Goal: Task Accomplishment & Management: Complete application form

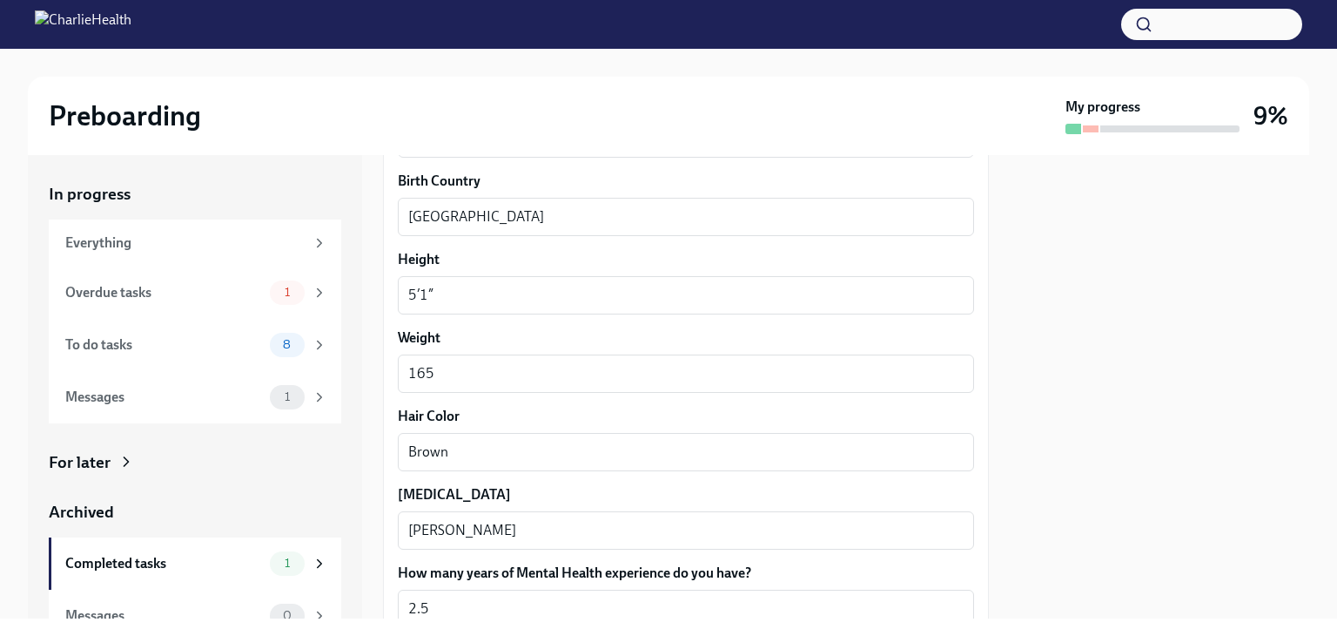
scroll to position [1714, 0]
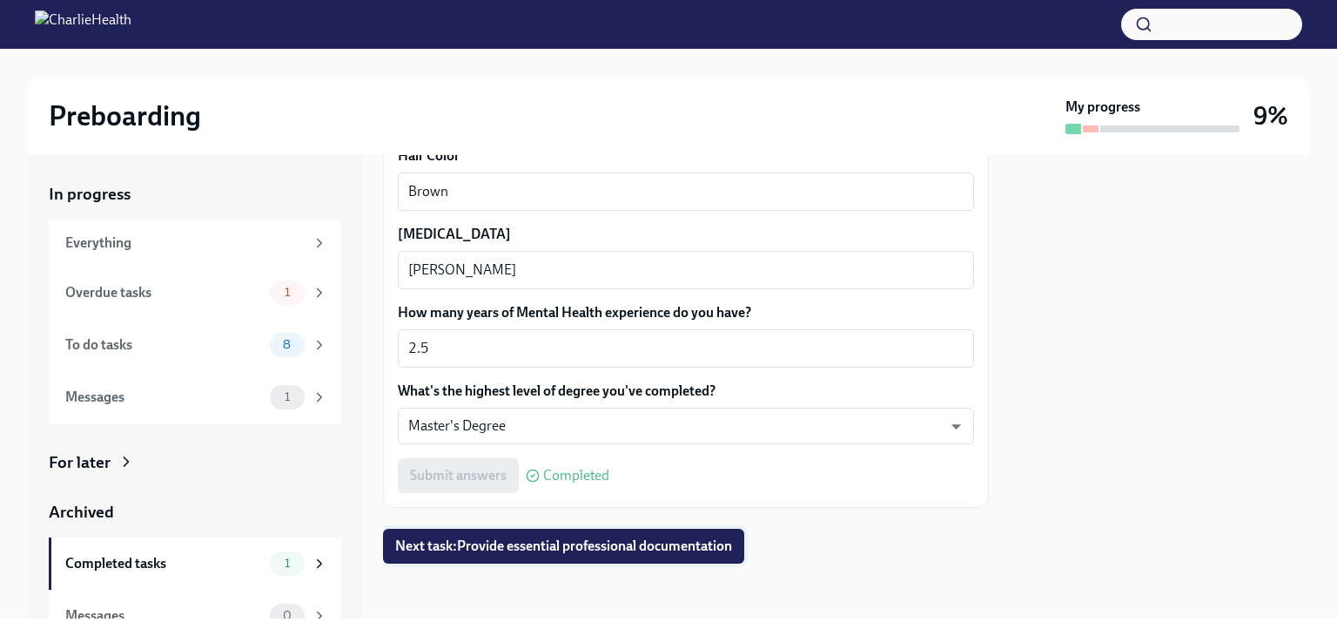
click at [583, 538] on span "Next task : Provide essential professional documentation" at bounding box center [563, 545] width 337 height 17
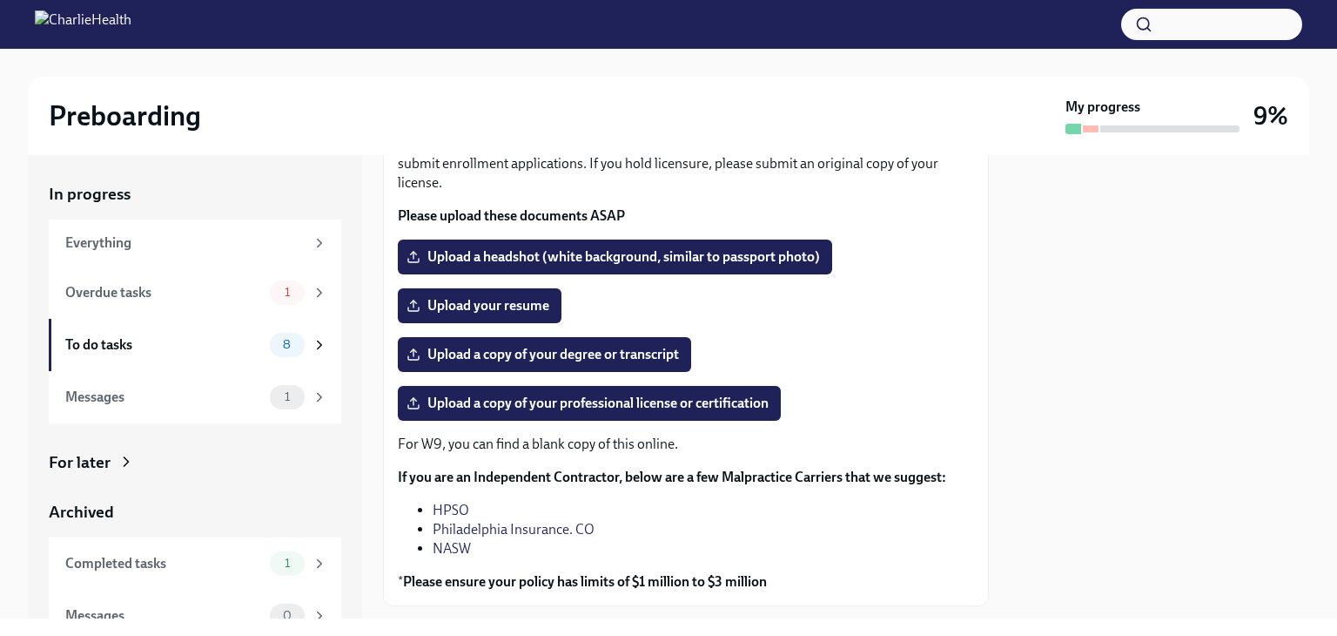
scroll to position [139, 0]
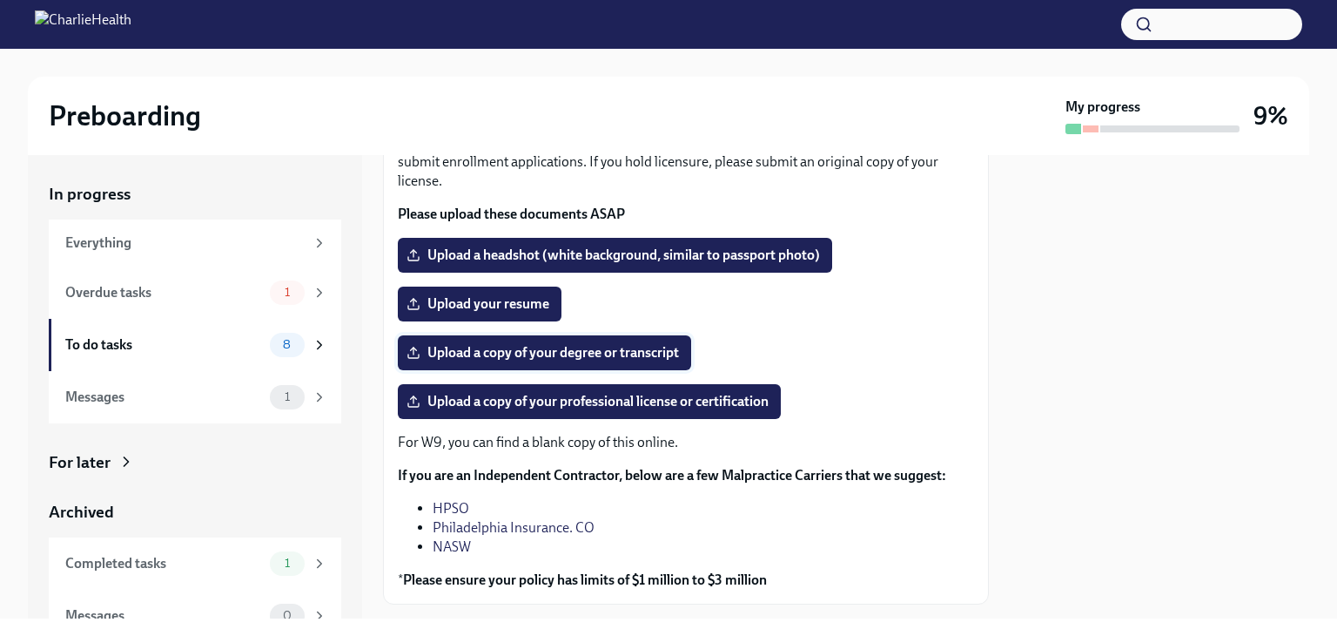
click at [603, 355] on span "Upload a copy of your degree or transcript" at bounding box center [544, 352] width 269 height 17
click at [0, 0] on input "Upload a copy of your degree or transcript" at bounding box center [0, 0] width 0 height 0
click at [529, 415] on label "Upload a copy of your professional license or certification" at bounding box center [589, 401] width 383 height 35
click at [0, 0] on input "Upload a copy of your professional license or certification" at bounding box center [0, 0] width 0 height 0
click at [482, 408] on span "Upload a copy of your professional license or certification" at bounding box center [589, 401] width 359 height 17
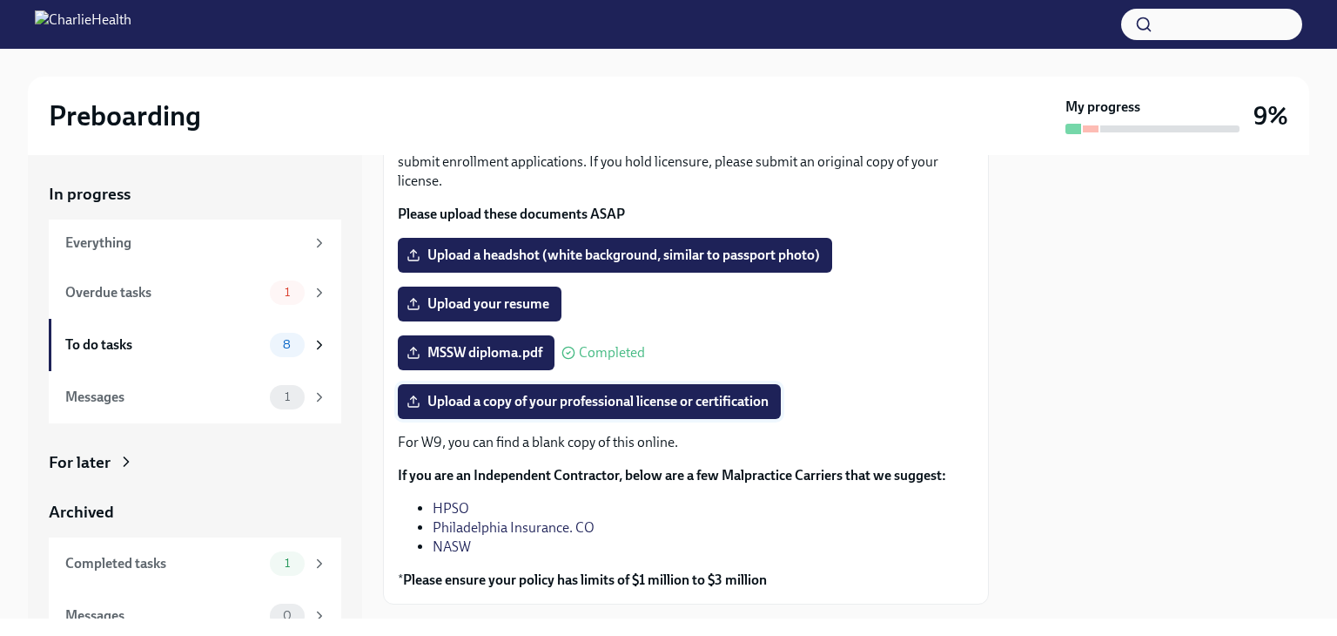
click at [0, 0] on input "Upload a copy of your professional license or certification" at bounding box center [0, 0] width 0 height 0
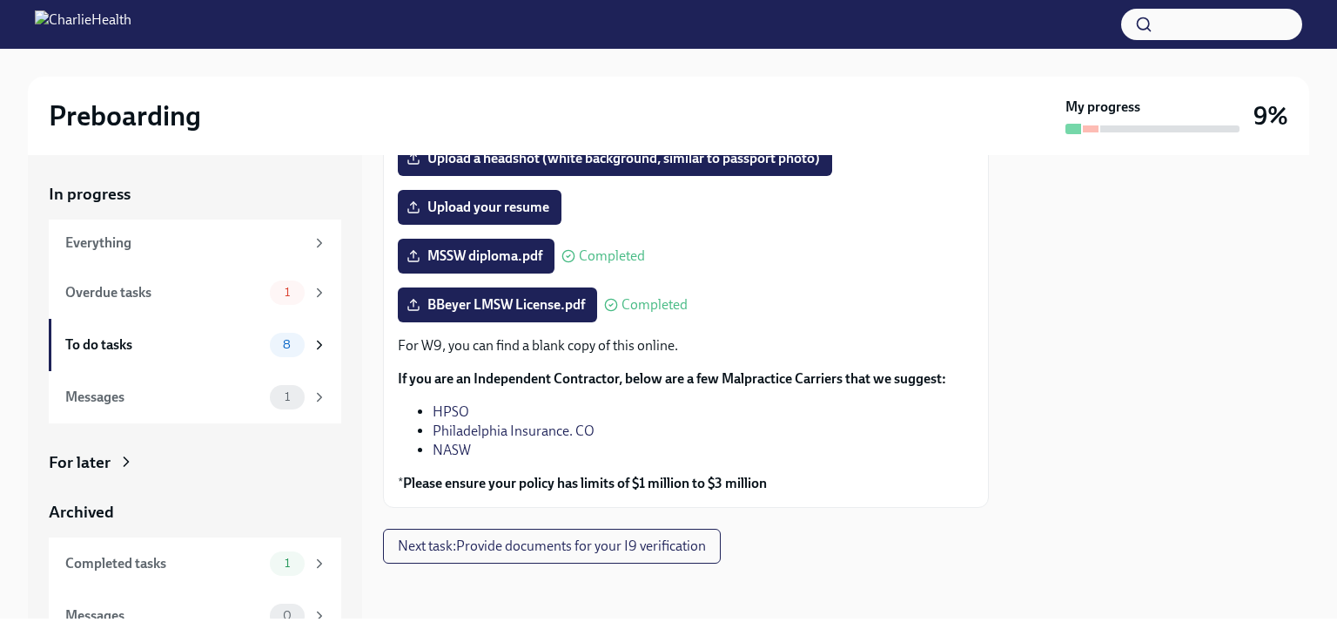
scroll to position [0, 0]
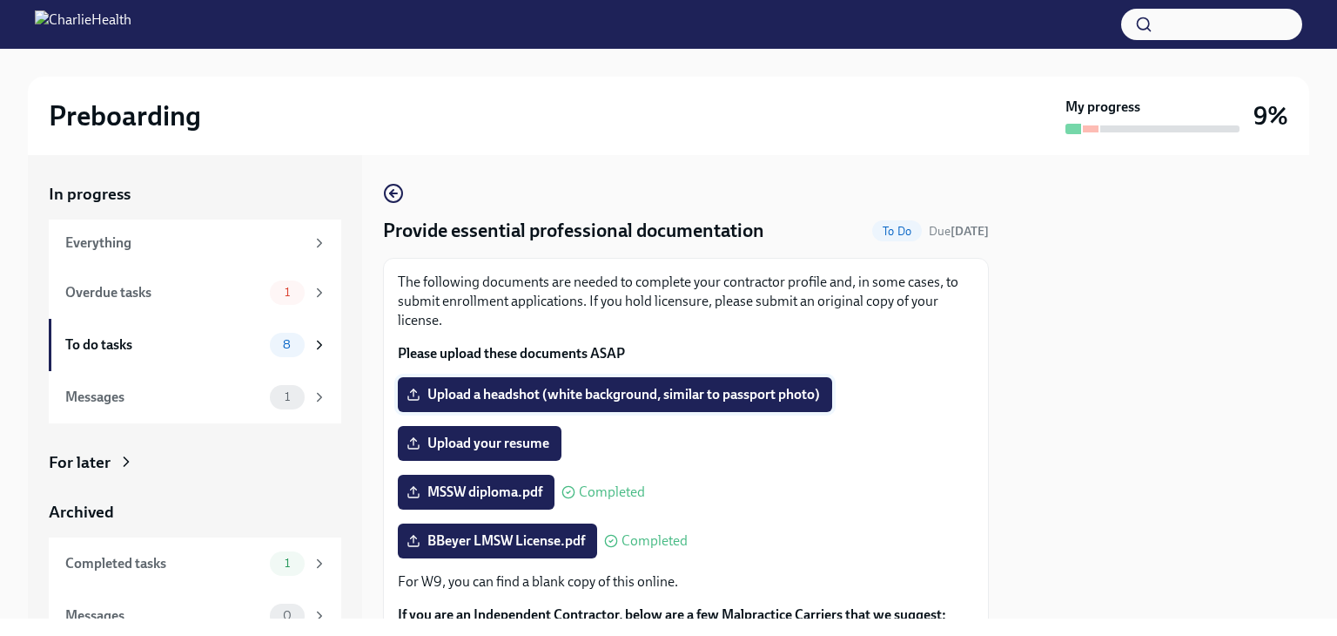
click at [529, 387] on span "Upload a headshot (white background, similar to passport photo)" at bounding box center [615, 394] width 410 height 17
click at [0, 0] on input "Upload a headshot (white background, similar to passport photo)" at bounding box center [0, 0] width 0 height 0
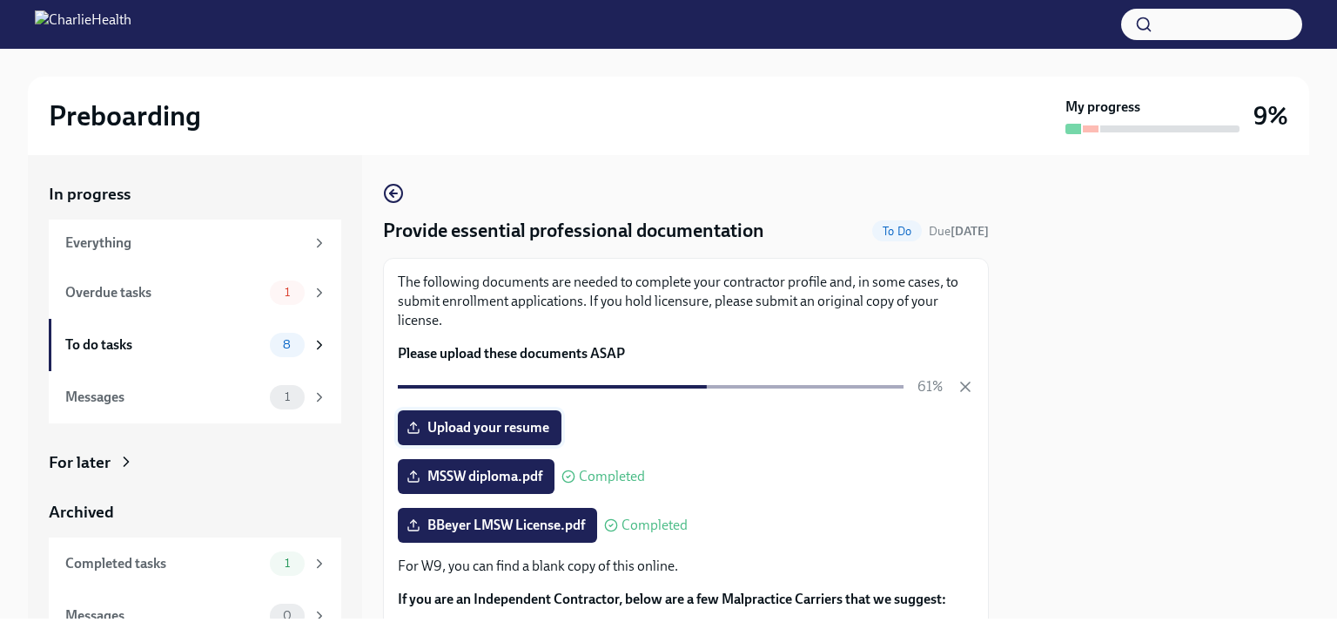
click at [493, 426] on span "Upload your resume" at bounding box center [479, 427] width 139 height 17
click at [0, 0] on input "Upload your resume" at bounding box center [0, 0] width 0 height 0
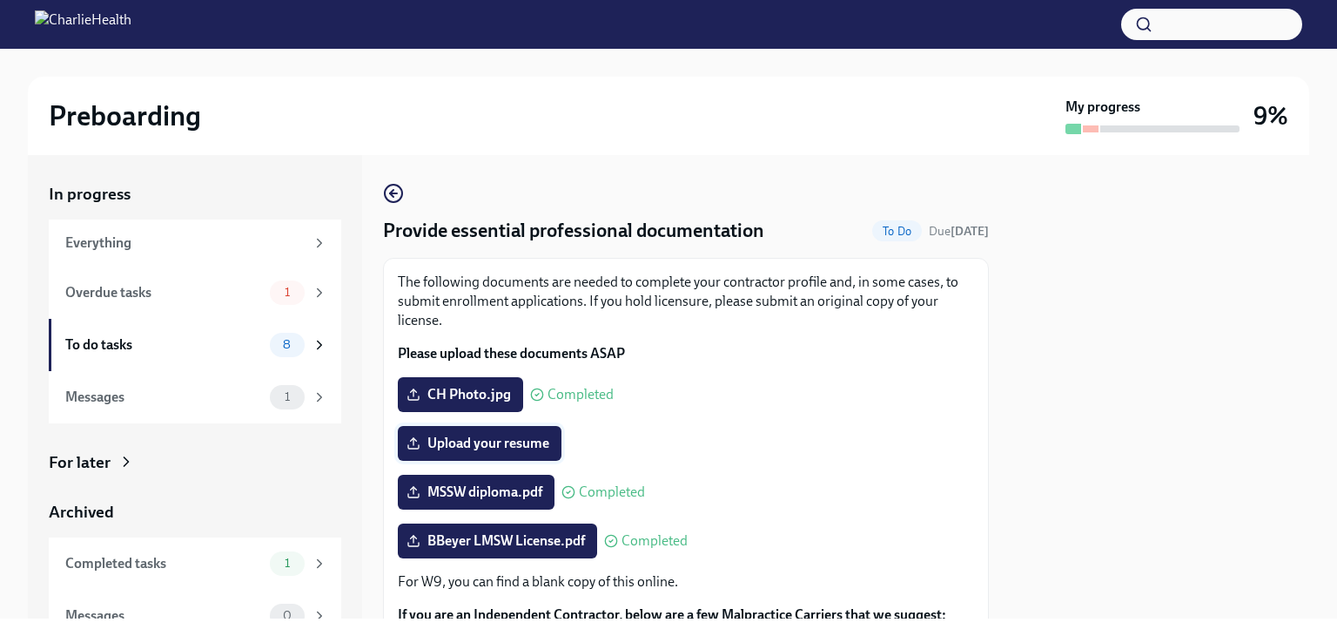
click at [504, 441] on span "Upload your resume" at bounding box center [479, 442] width 139 height 17
click at [0, 0] on input "Upload your resume" at bounding box center [0, 0] width 0 height 0
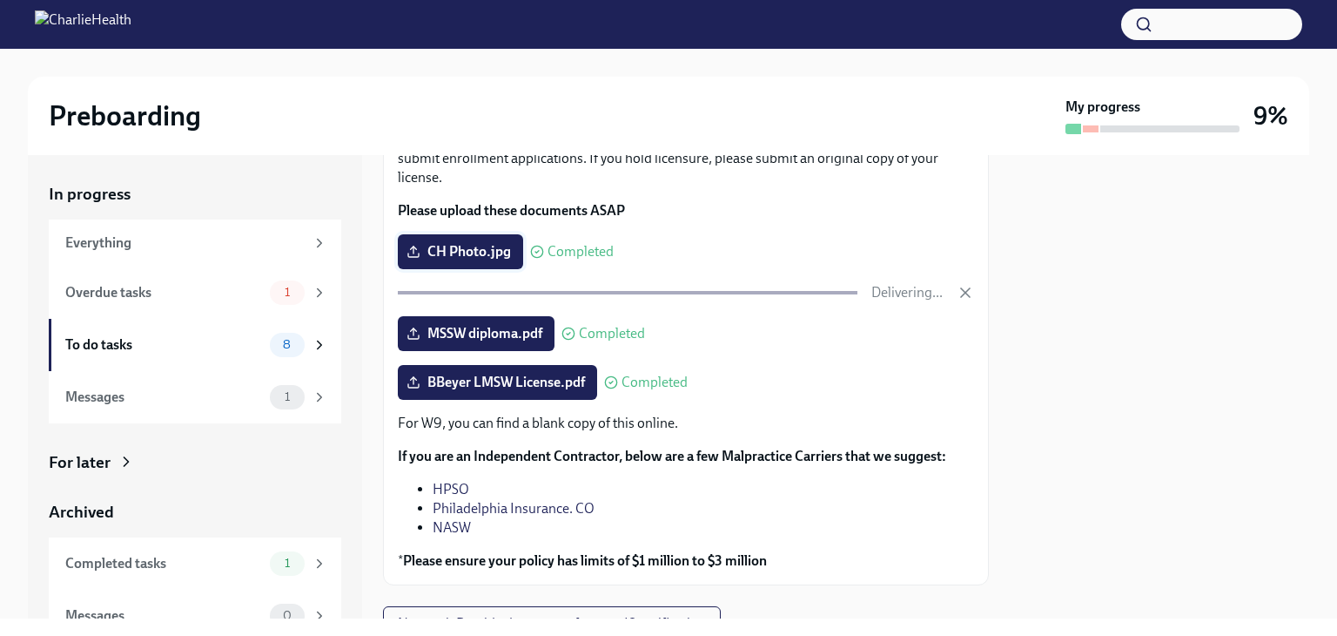
scroll to position [220, 0]
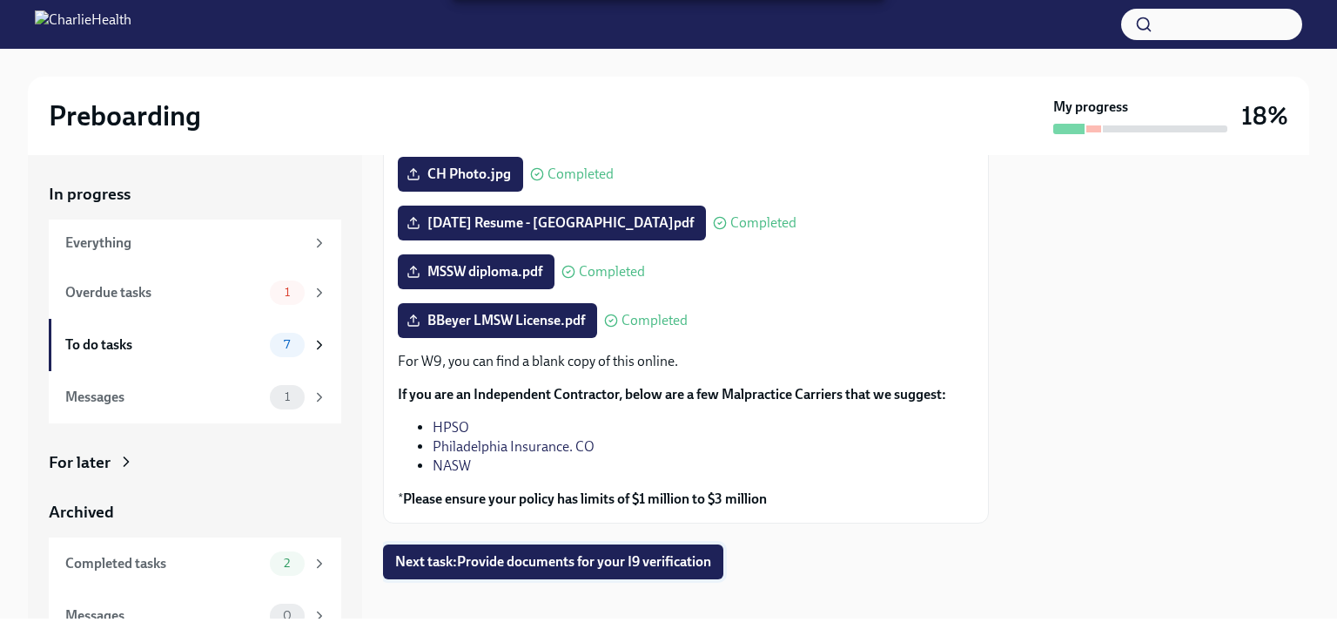
click at [486, 560] on span "Next task : Provide documents for your I9 verification" at bounding box center [553, 561] width 316 height 17
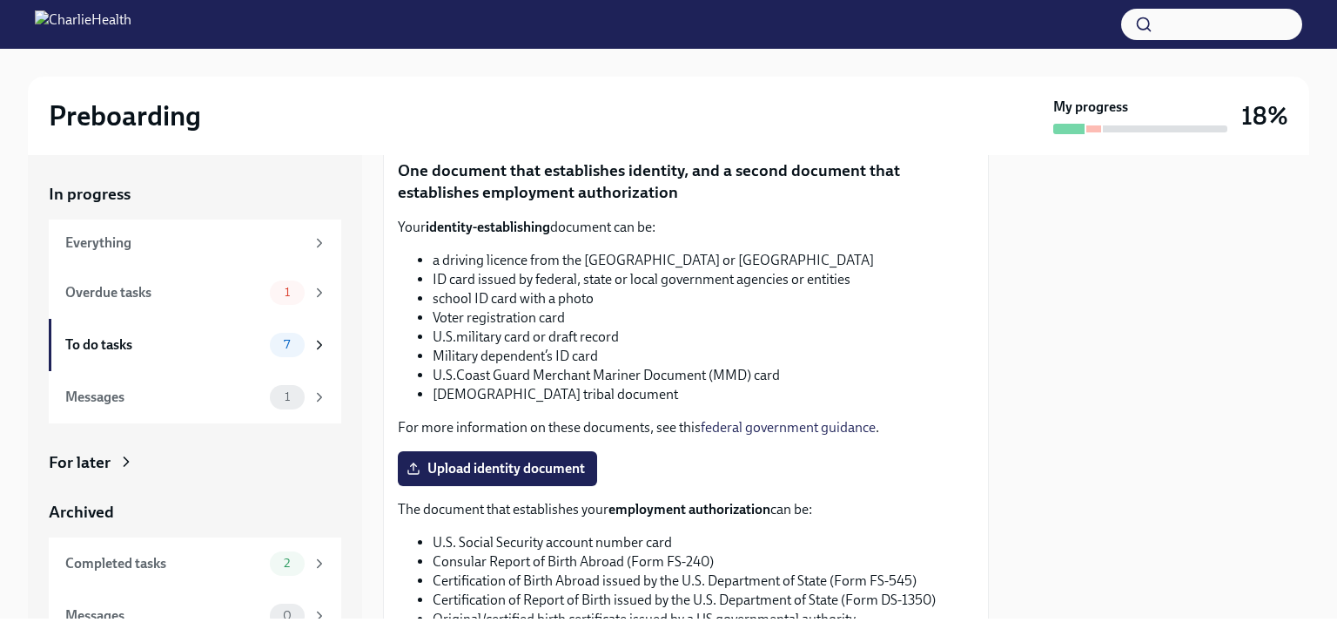
scroll to position [561, 0]
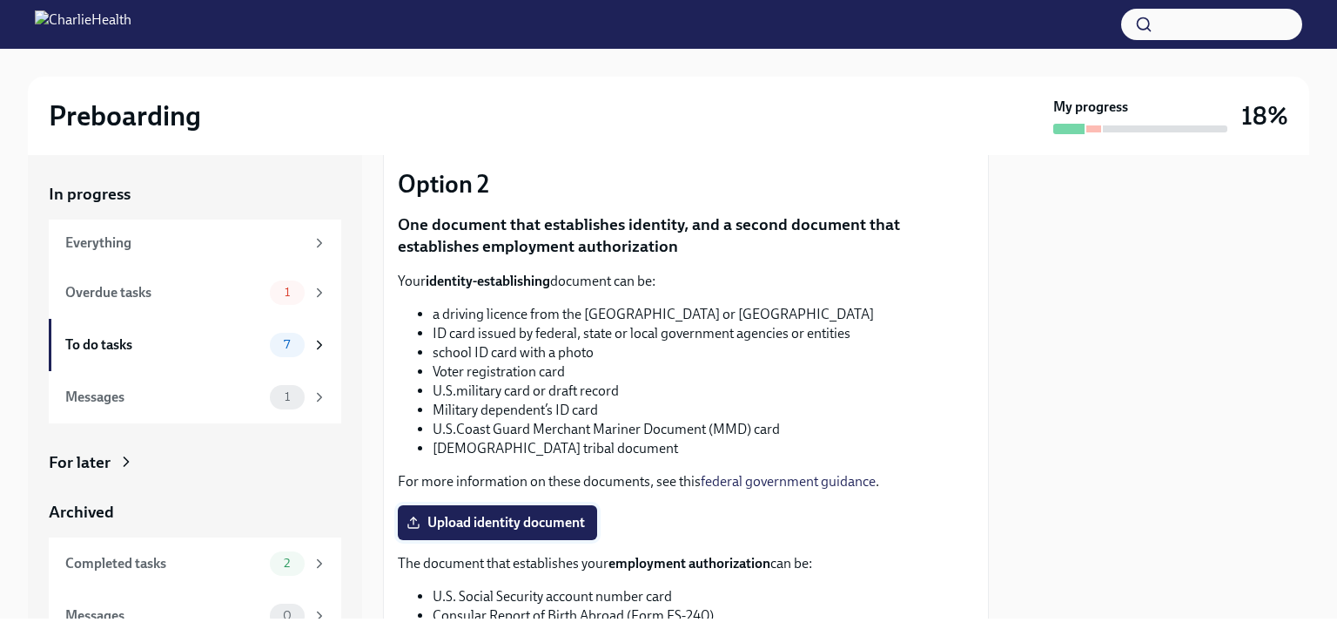
click at [510, 521] on span "Upload identity document" at bounding box center [497, 522] width 175 height 17
click at [0, 0] on input "Upload identity document" at bounding box center [0, 0] width 0 height 0
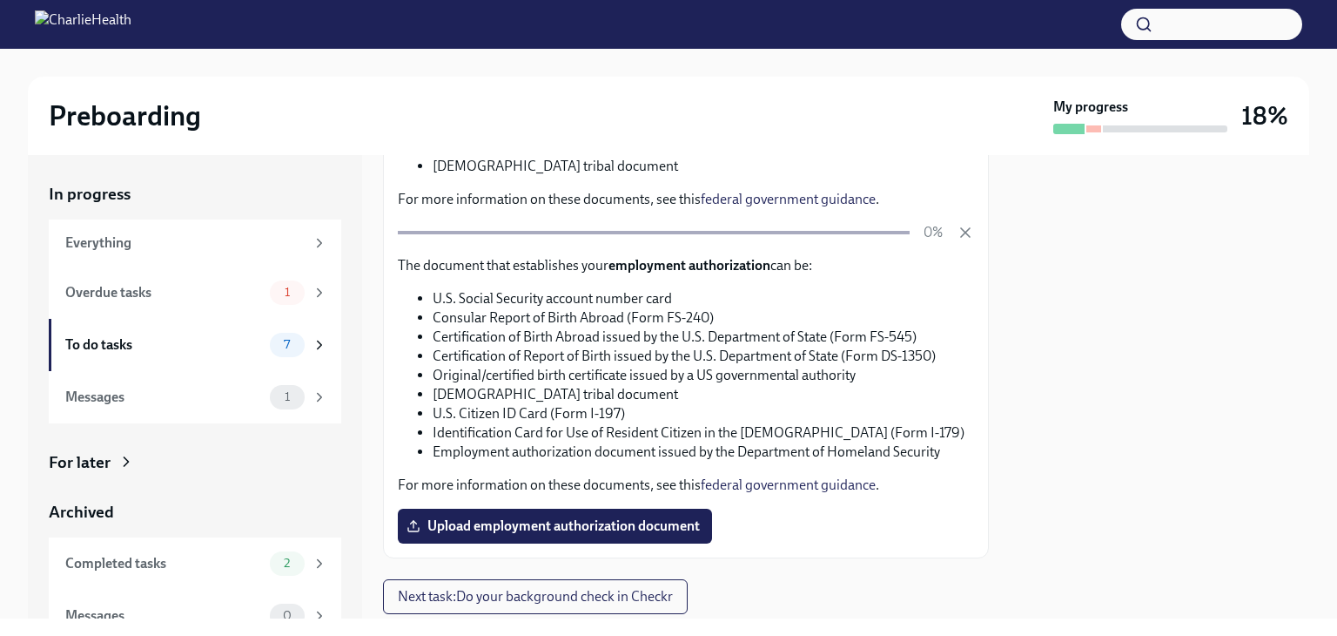
scroll to position [893, 0]
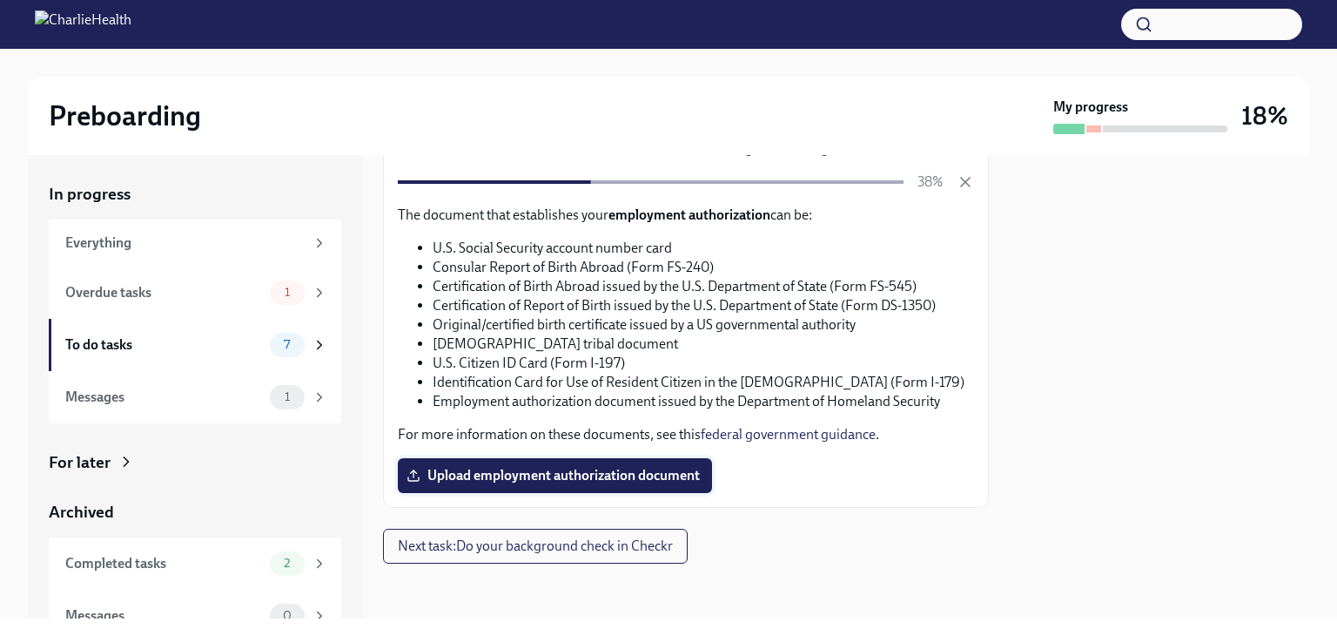
click at [488, 481] on span "Upload employment authorization document" at bounding box center [555, 475] width 290 height 17
click at [0, 0] on input "Upload employment authorization document" at bounding box center [0, 0] width 0 height 0
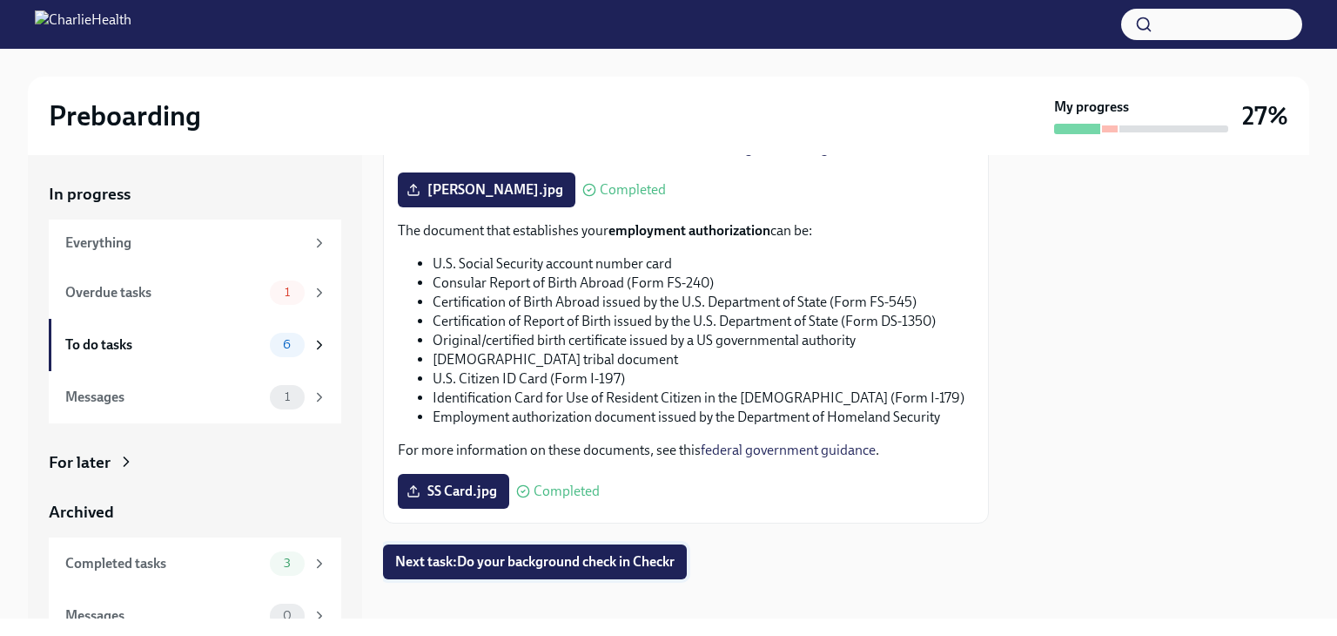
click at [547, 562] on span "Next task : Do your background check in Checkr" at bounding box center [534, 561] width 279 height 17
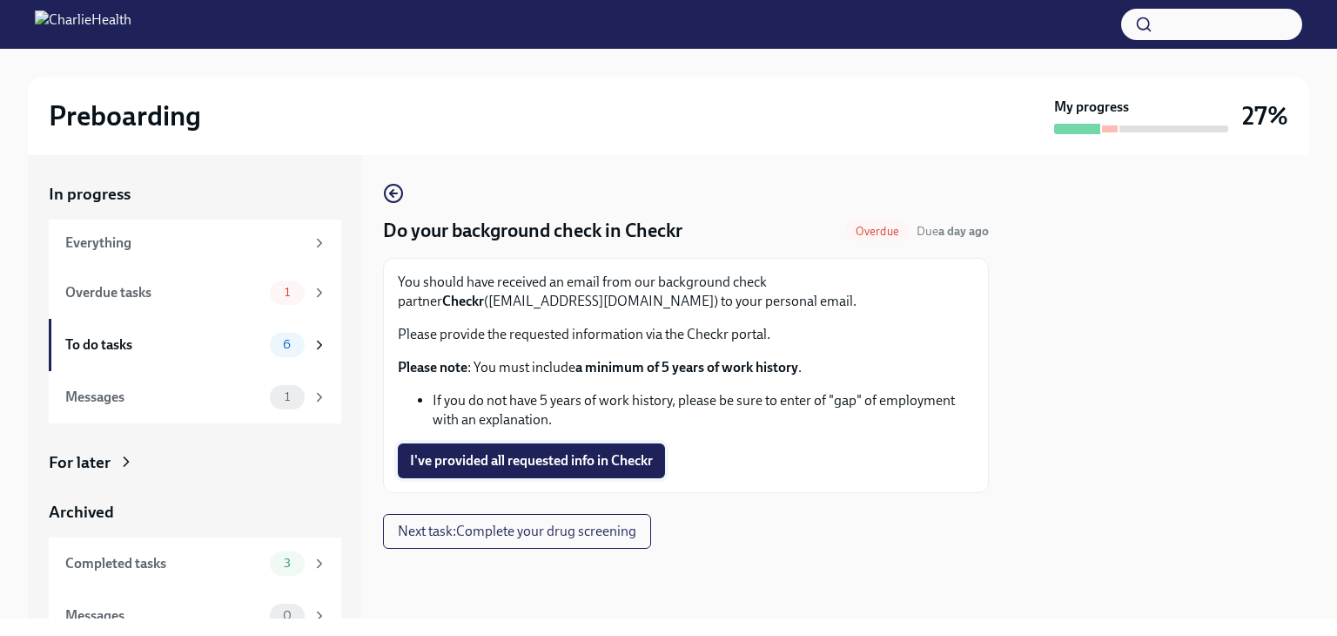
click at [542, 469] on button "I've provided all requested info in Checkr" at bounding box center [531, 460] width 267 height 35
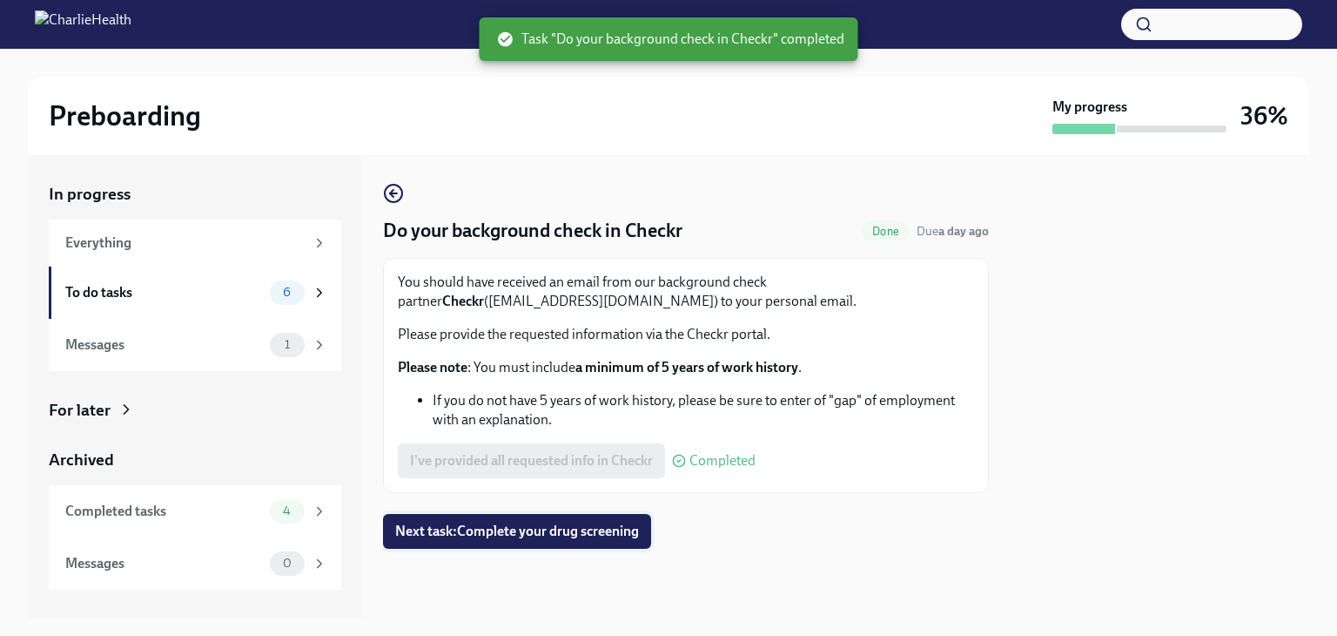
click at [536, 544] on button "Next task : Complete your drug screening" at bounding box center [517, 531] width 268 height 35
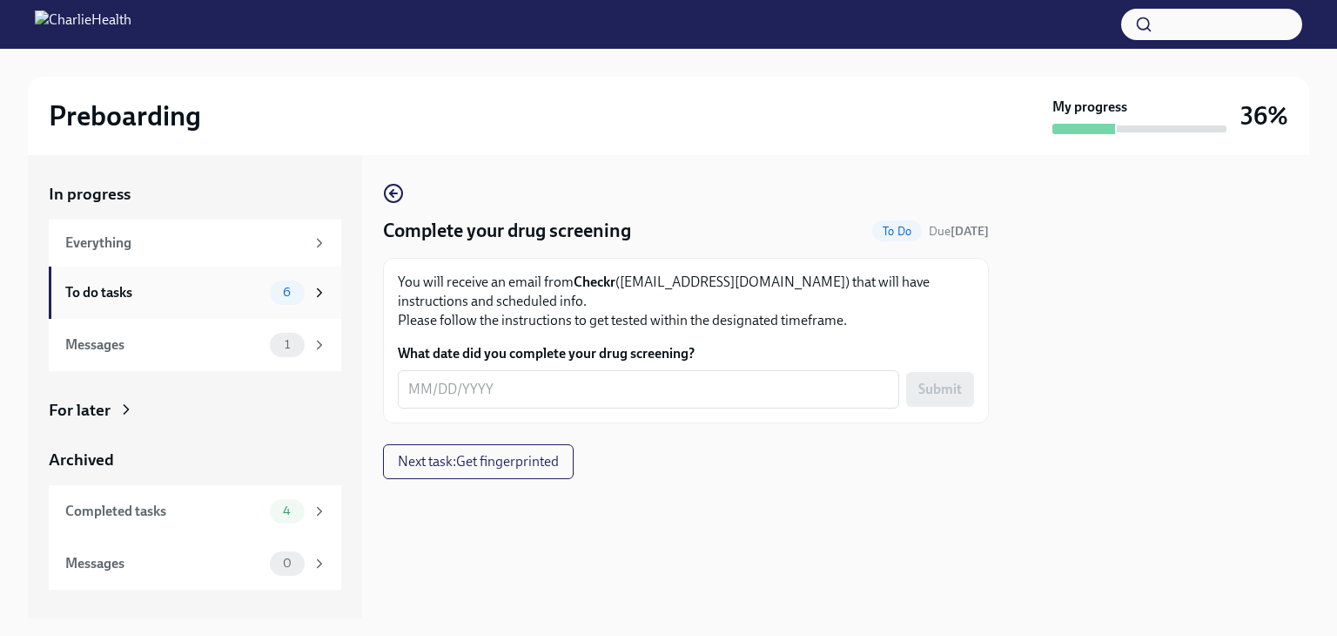
click at [149, 293] on div "To do tasks" at bounding box center [164, 292] width 198 height 19
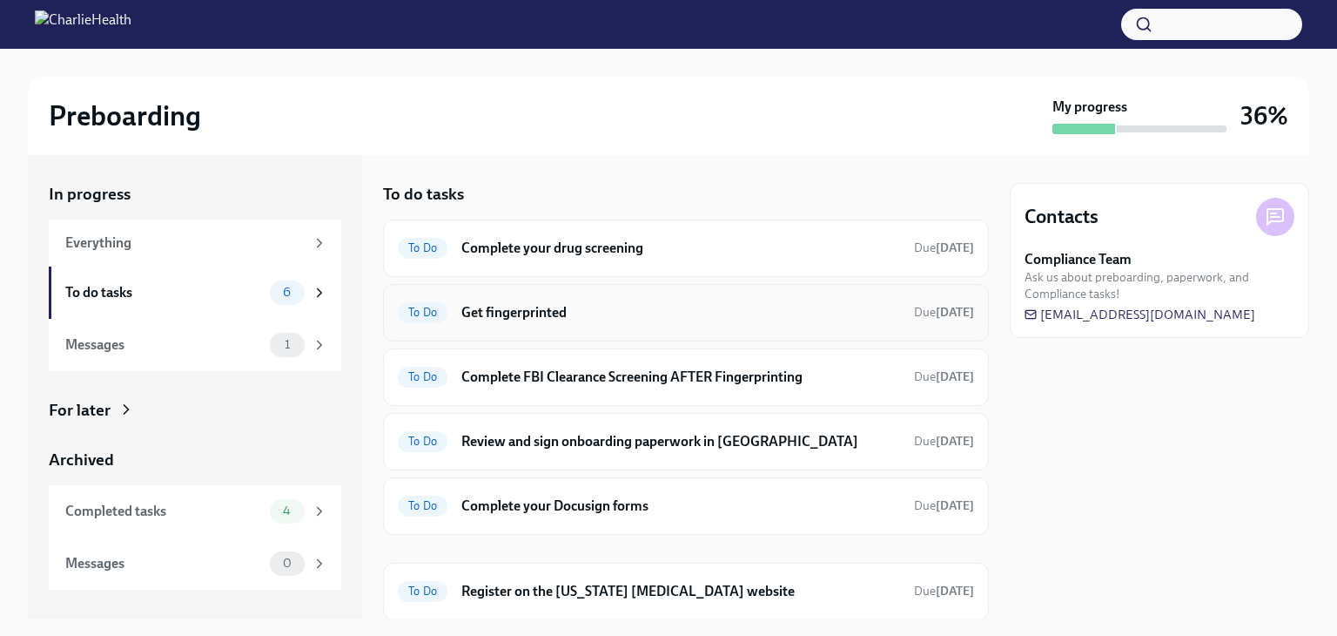
click at [665, 316] on h6 "Get fingerprinted" at bounding box center [680, 312] width 439 height 19
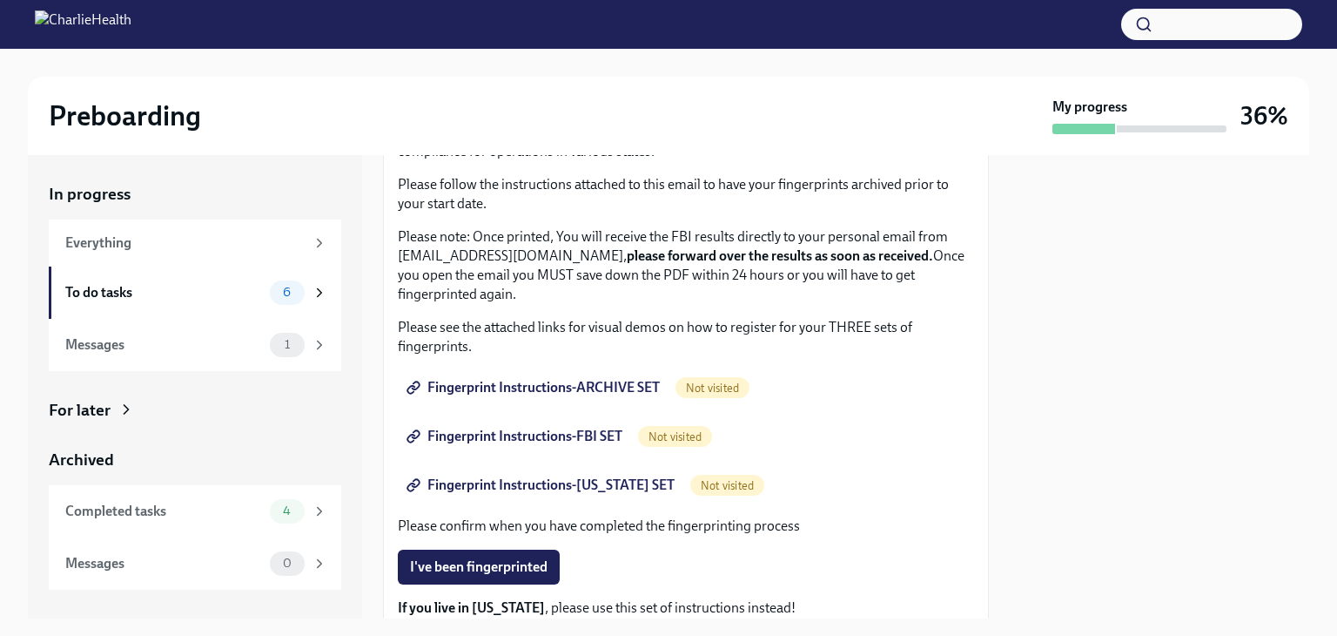
scroll to position [136, 0]
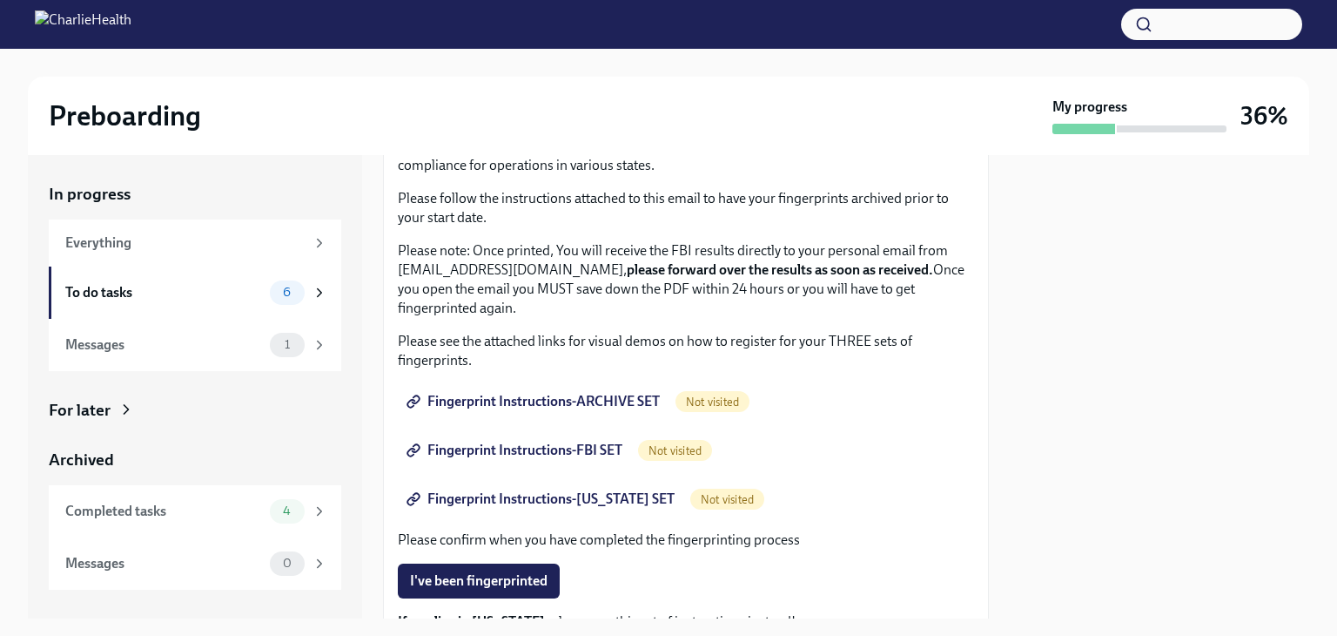
click at [584, 401] on span "Fingerprint Instructions-ARCHIVE SET" at bounding box center [535, 401] width 250 height 17
click at [534, 445] on span "Fingerprint Instructions-FBI SET" at bounding box center [516, 449] width 212 height 17
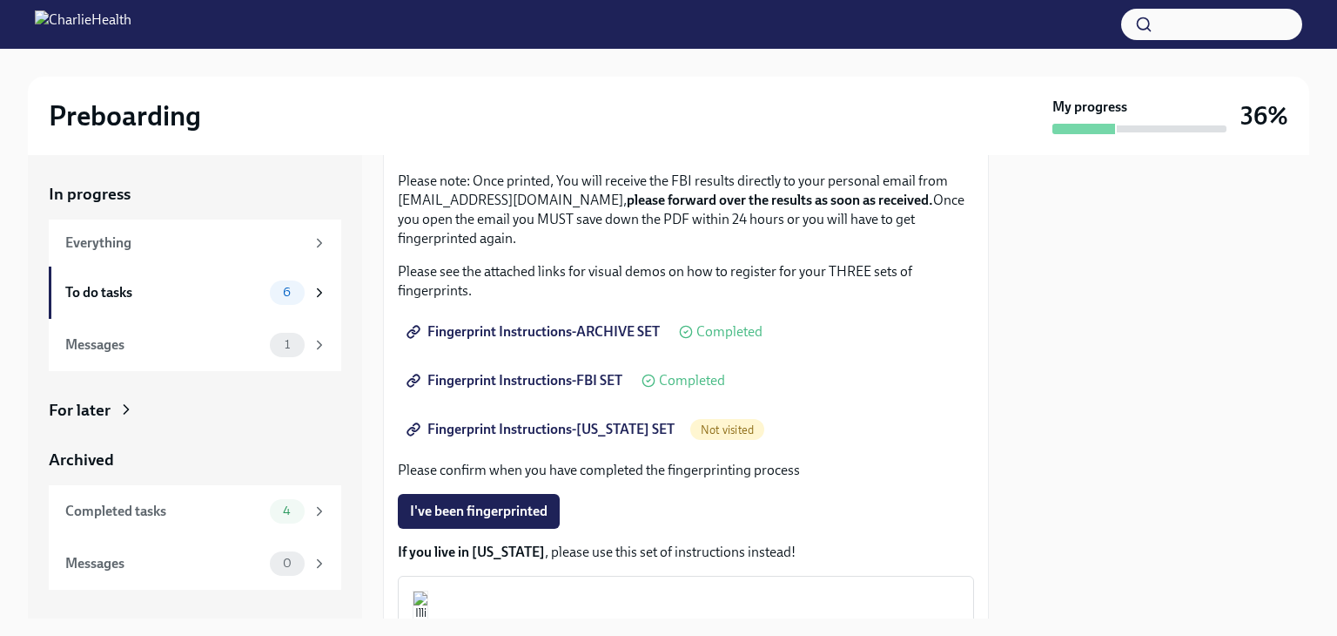
scroll to position [207, 0]
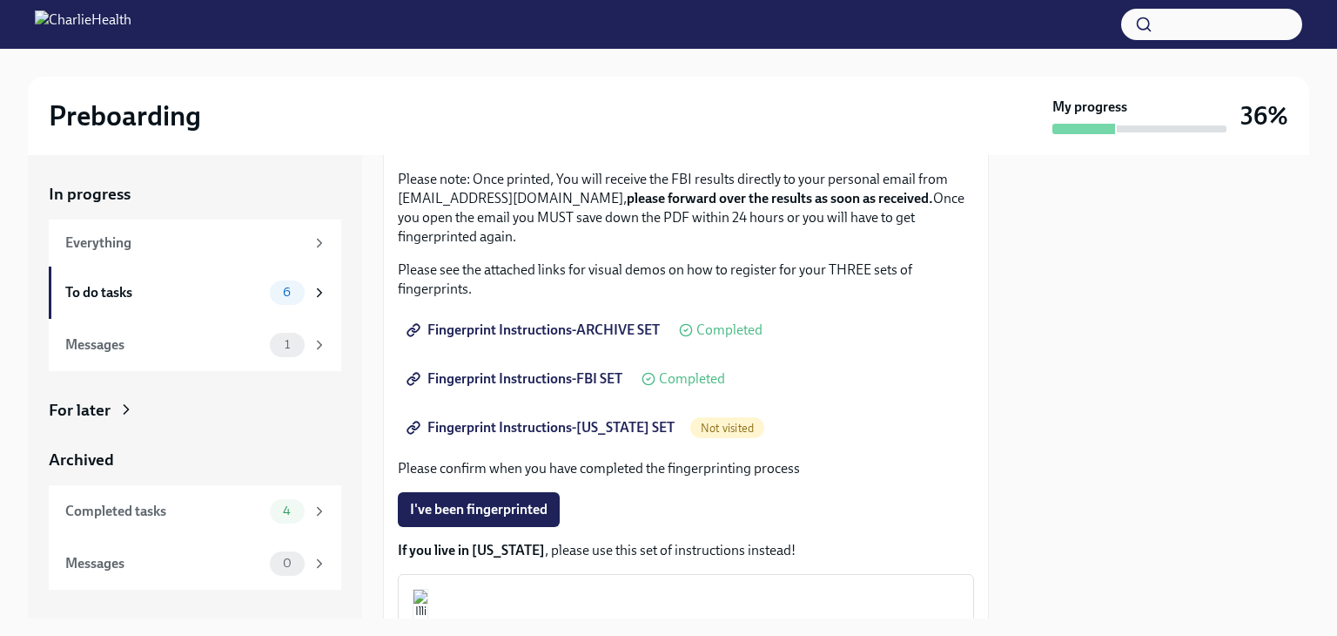
click at [578, 428] on span "Fingerprint Instructions-[US_STATE] SET" at bounding box center [542, 427] width 265 height 17
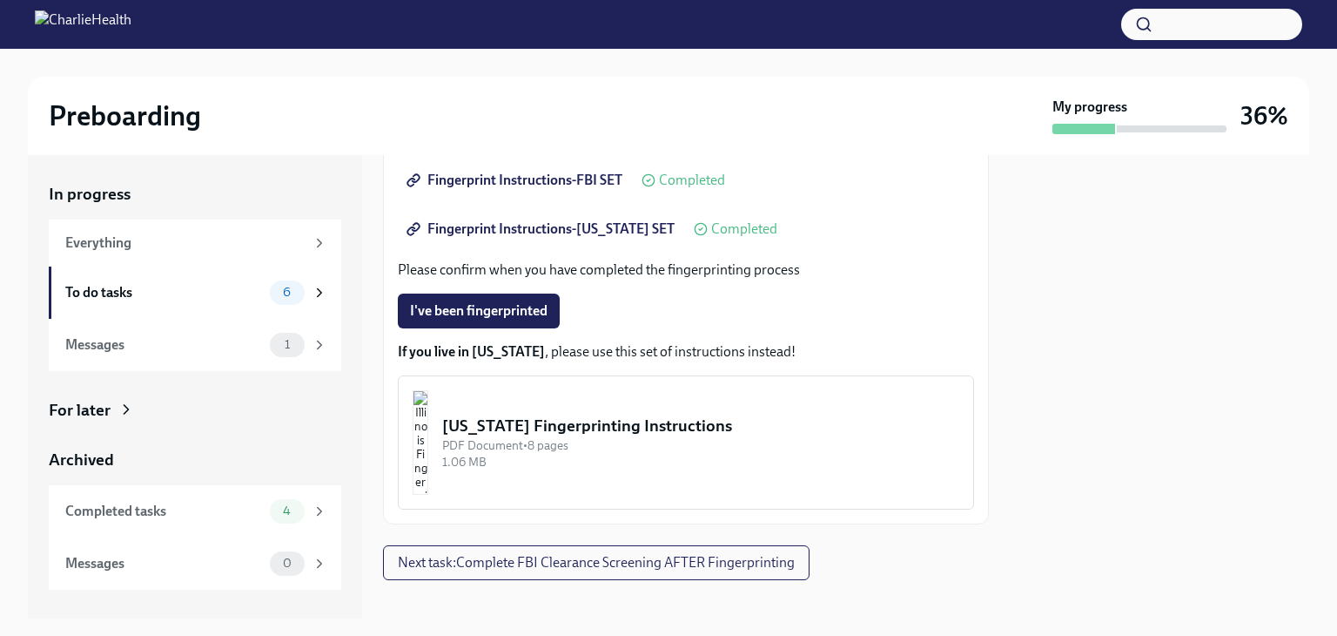
scroll to position [421, 0]
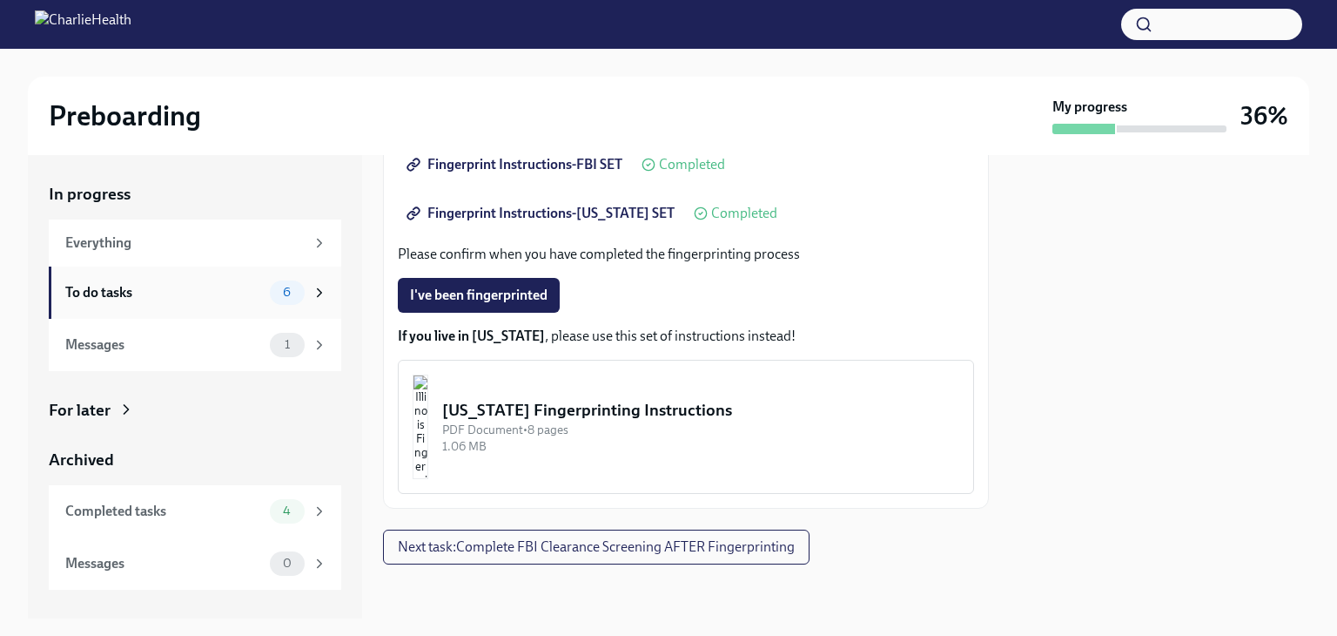
click at [226, 288] on div "To do tasks" at bounding box center [164, 292] width 198 height 19
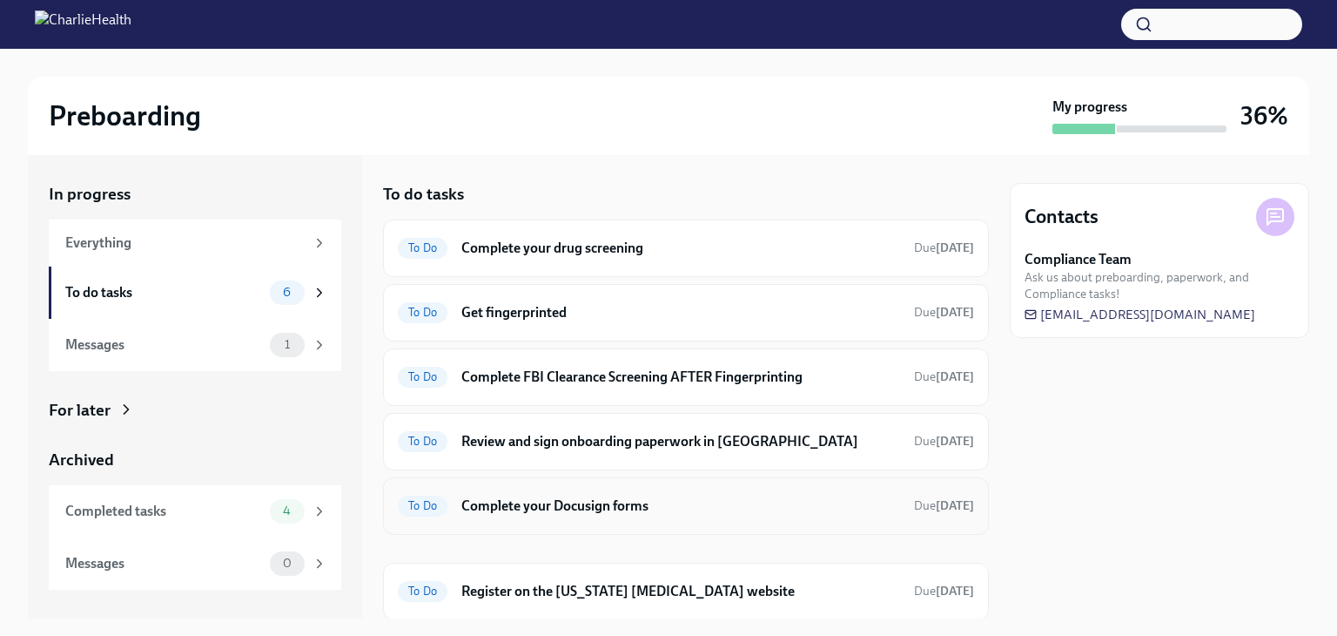
click at [685, 500] on h6 "Complete your Docusign forms" at bounding box center [680, 505] width 439 height 19
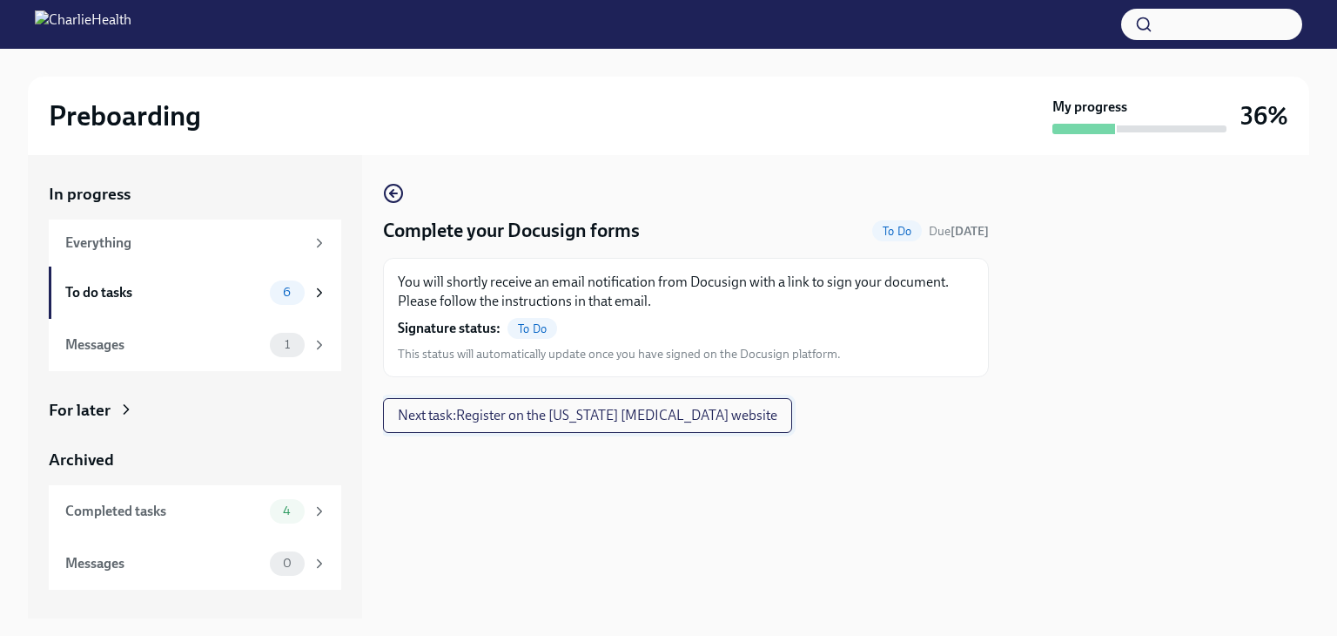
click at [582, 407] on span "Next task : Register on the [US_STATE] [MEDICAL_DATA] website" at bounding box center [588, 415] width 380 height 17
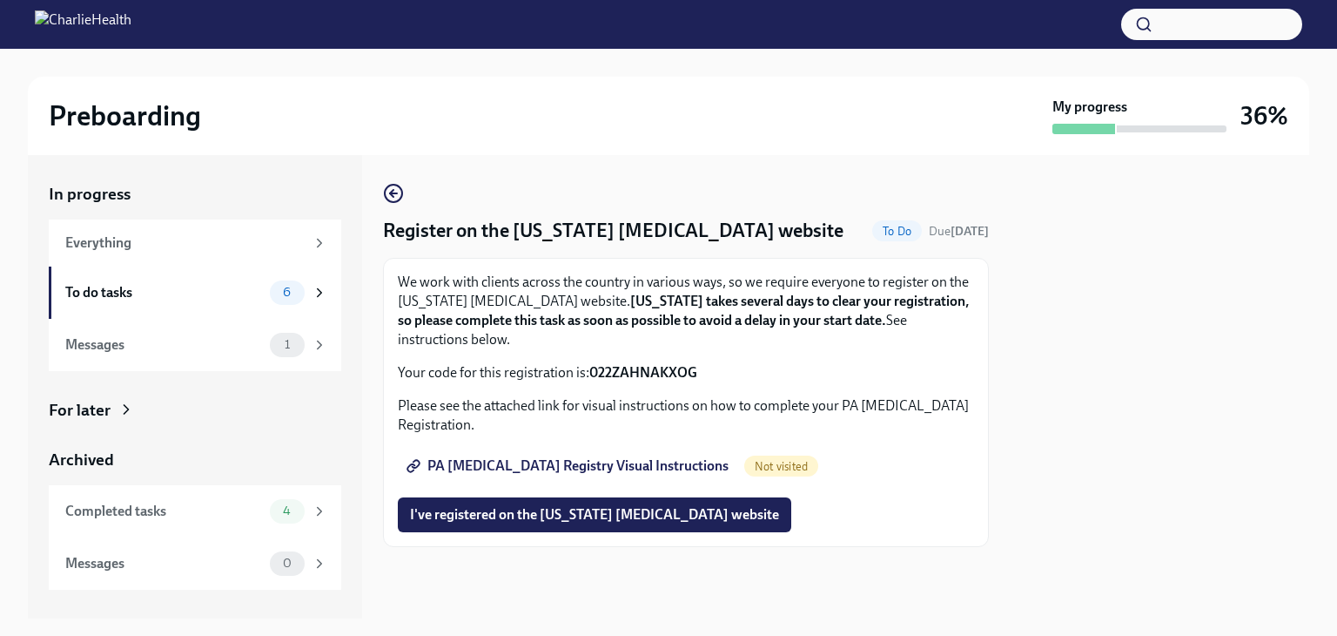
click at [550, 462] on span "PA [MEDICAL_DATA] Registry Visual Instructions" at bounding box center [569, 465] width 319 height 17
